Goal: Information Seeking & Learning: Find specific page/section

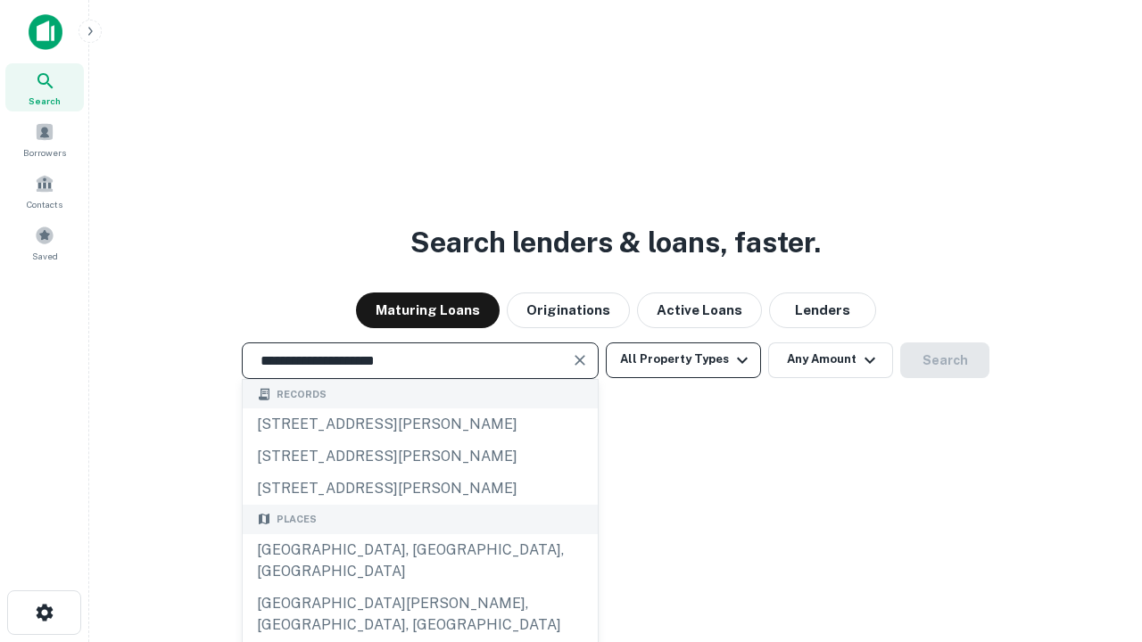
click at [419, 588] on div "[GEOGRAPHIC_DATA], [GEOGRAPHIC_DATA], [GEOGRAPHIC_DATA]" at bounding box center [420, 561] width 355 height 54
click at [683, 359] on button "All Property Types" at bounding box center [683, 361] width 155 height 36
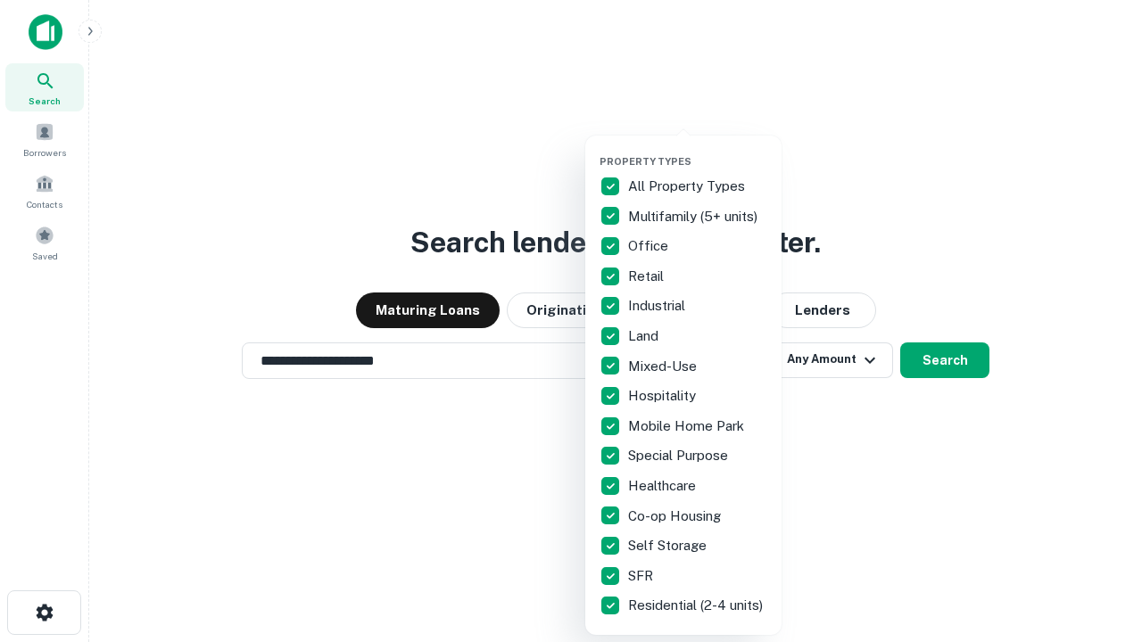
type input "**********"
click at [698, 150] on button "button" at bounding box center [697, 150] width 196 height 1
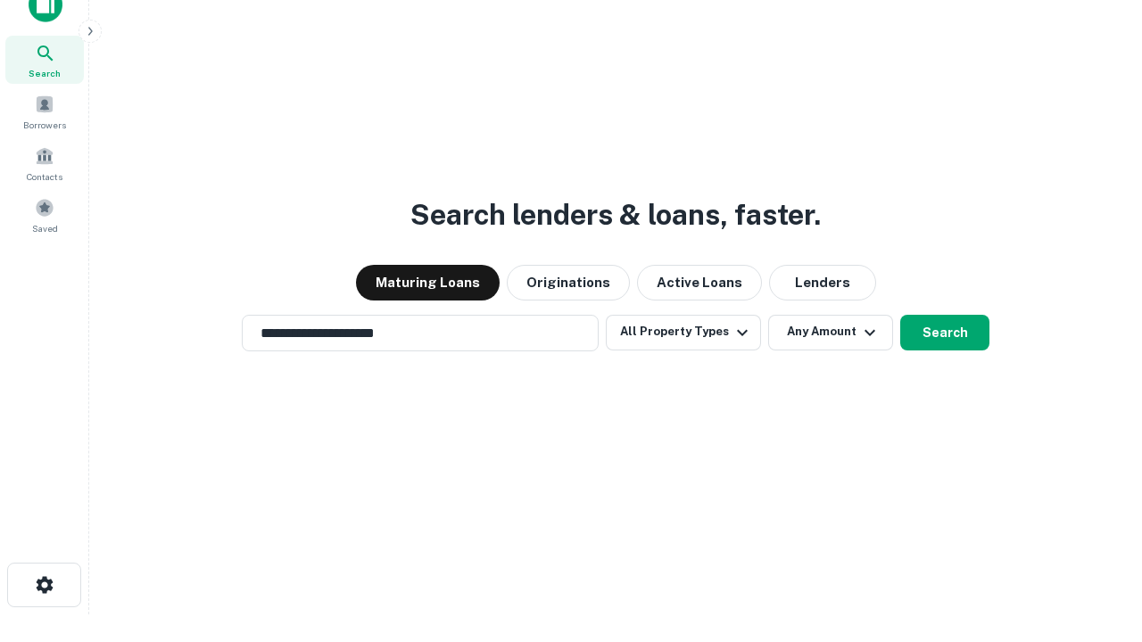
scroll to position [11, 215]
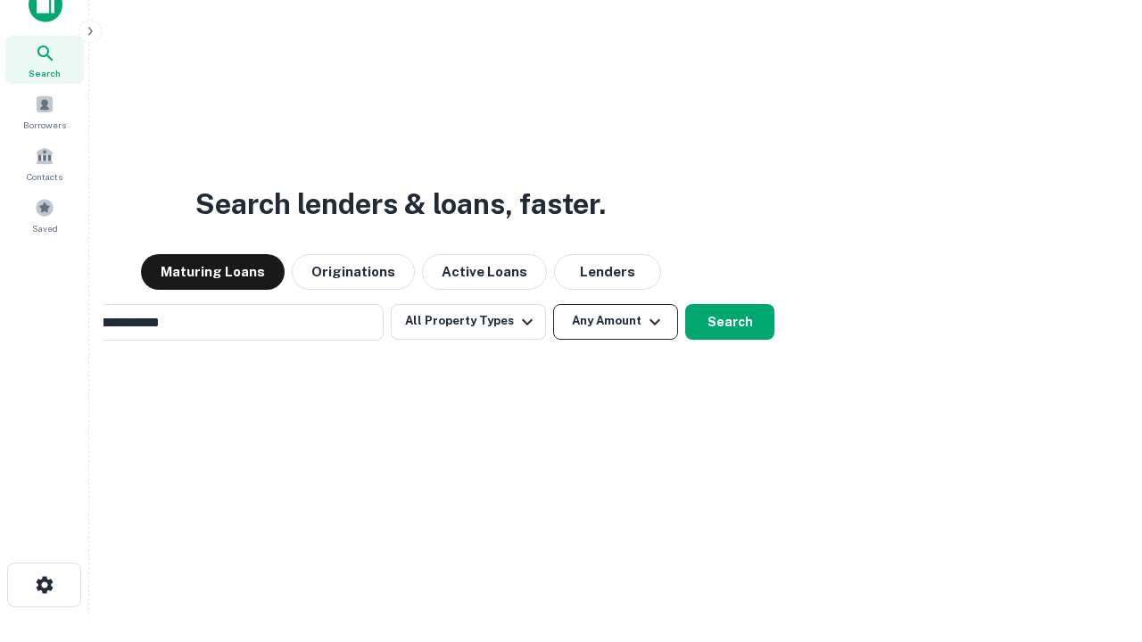
click at [553, 304] on button "Any Amount" at bounding box center [615, 322] width 125 height 36
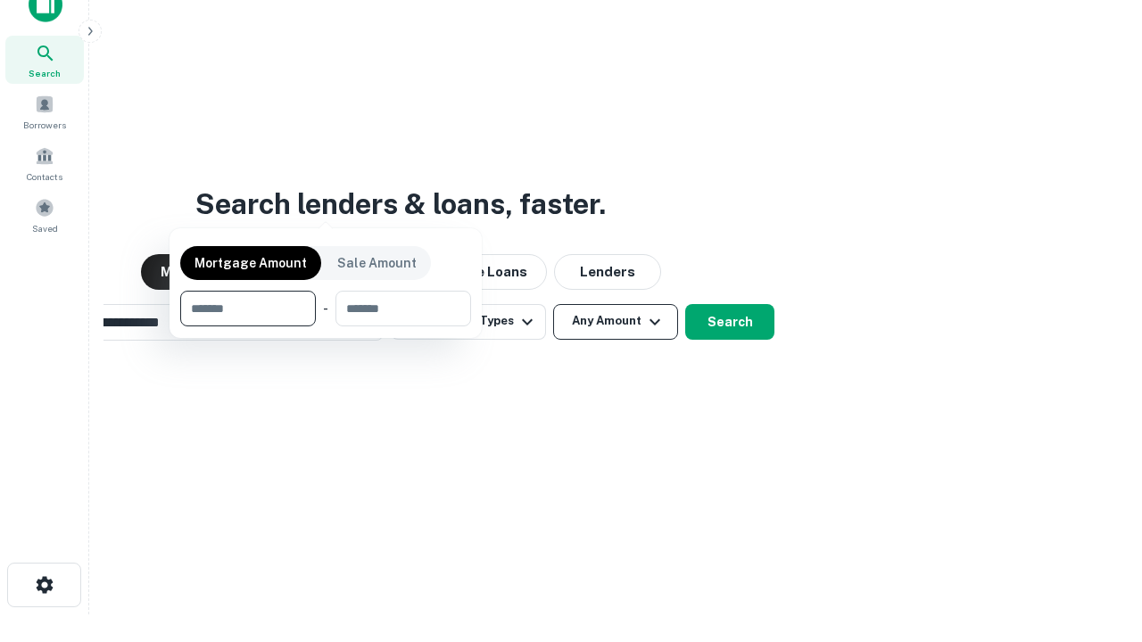
scroll to position [29, 0]
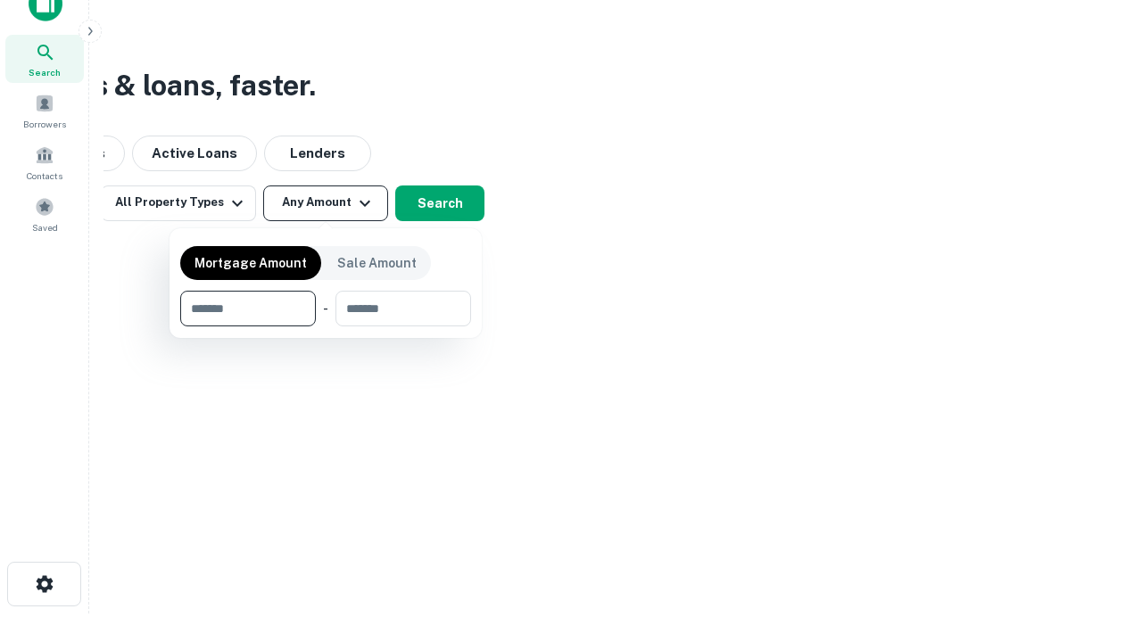
type input "*******"
click at [326, 326] on button "button" at bounding box center [325, 326] width 291 height 1
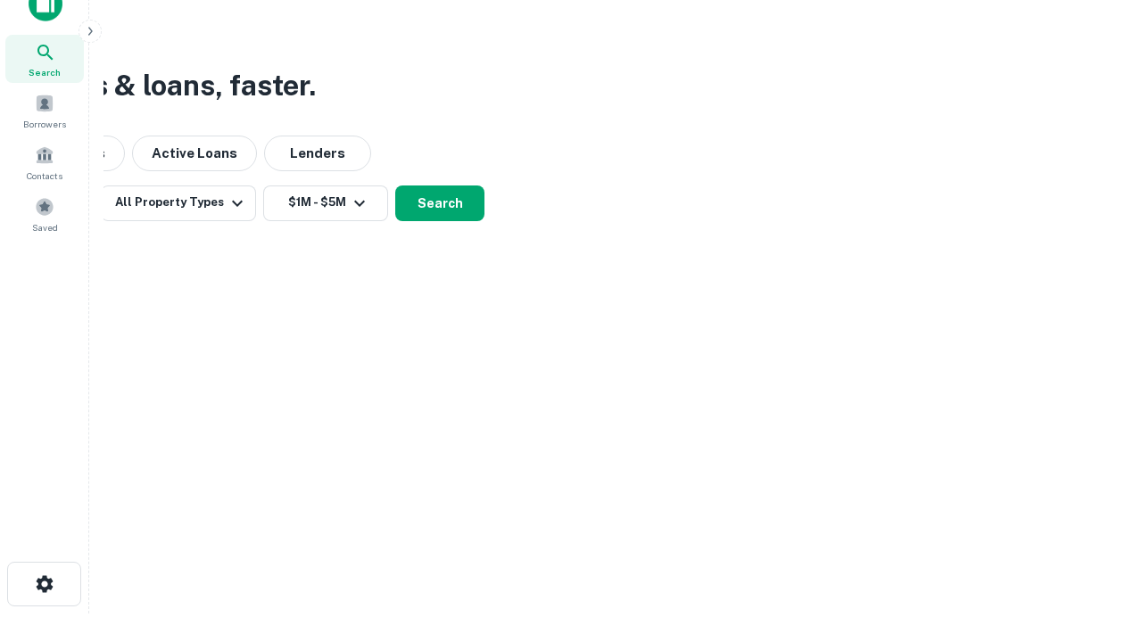
scroll to position [28, 0]
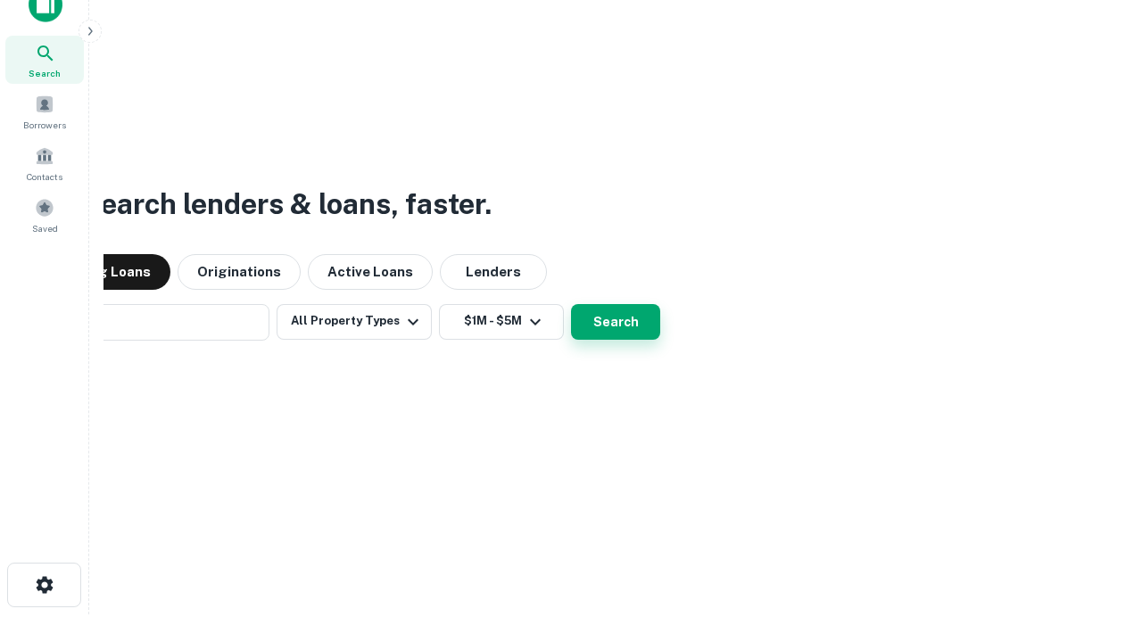
click at [571, 304] on button "Search" at bounding box center [615, 322] width 89 height 36
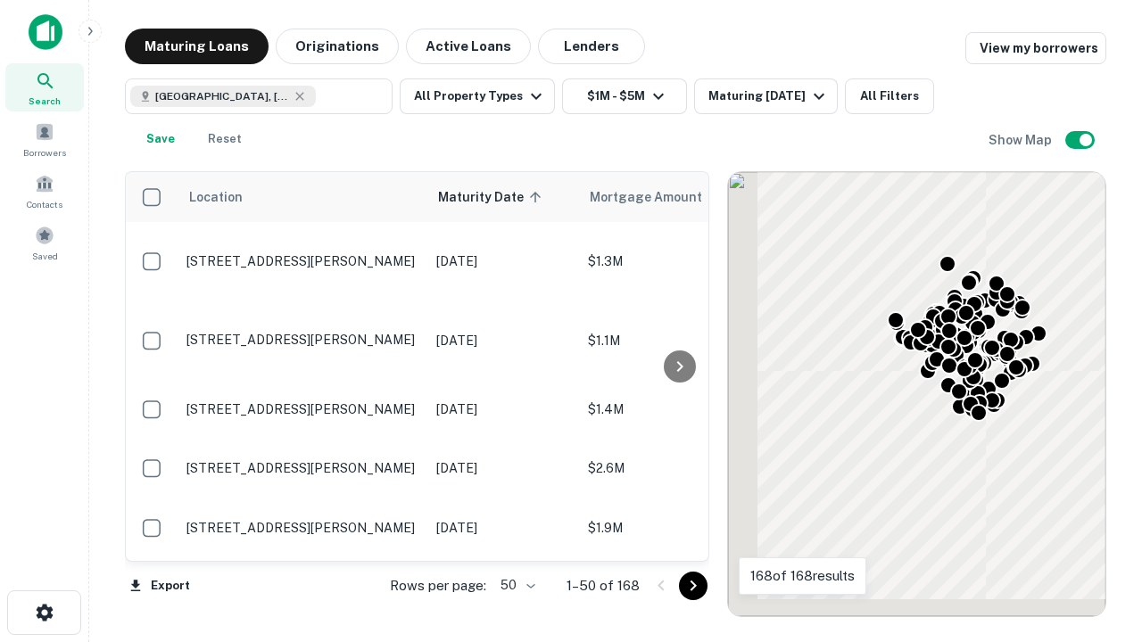
click at [515, 585] on body "Search Borrowers Contacts Saved Maturing Loans Originations Active Loans Lender…" at bounding box center [571, 321] width 1142 height 642
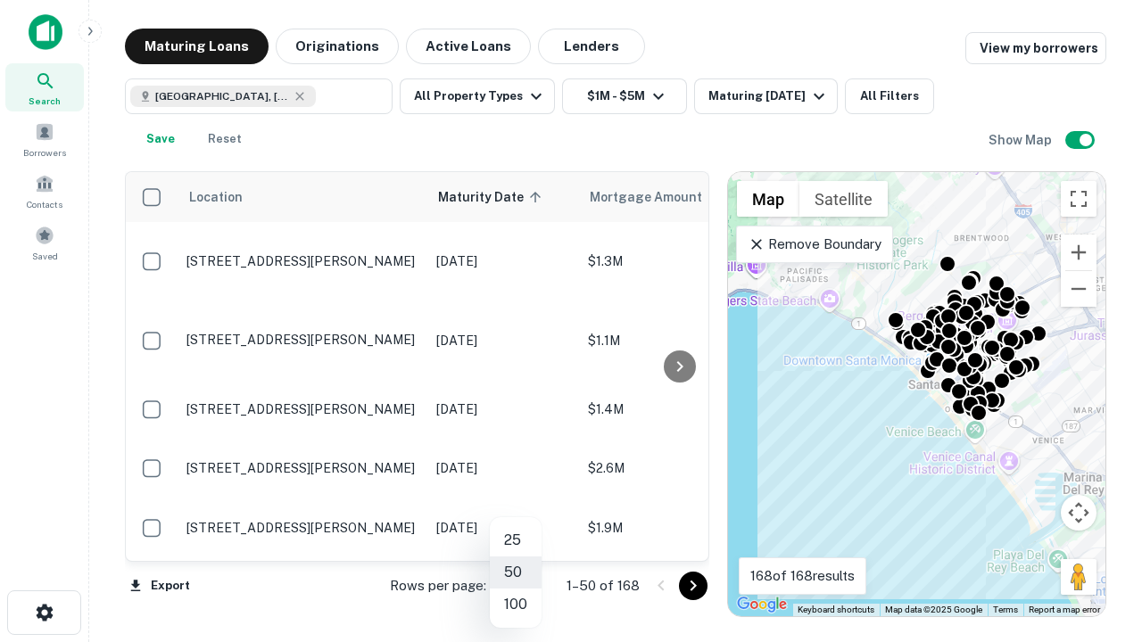
click at [516, 541] on li "25" at bounding box center [516, 541] width 52 height 32
